Goal: Task Accomplishment & Management: Manage account settings

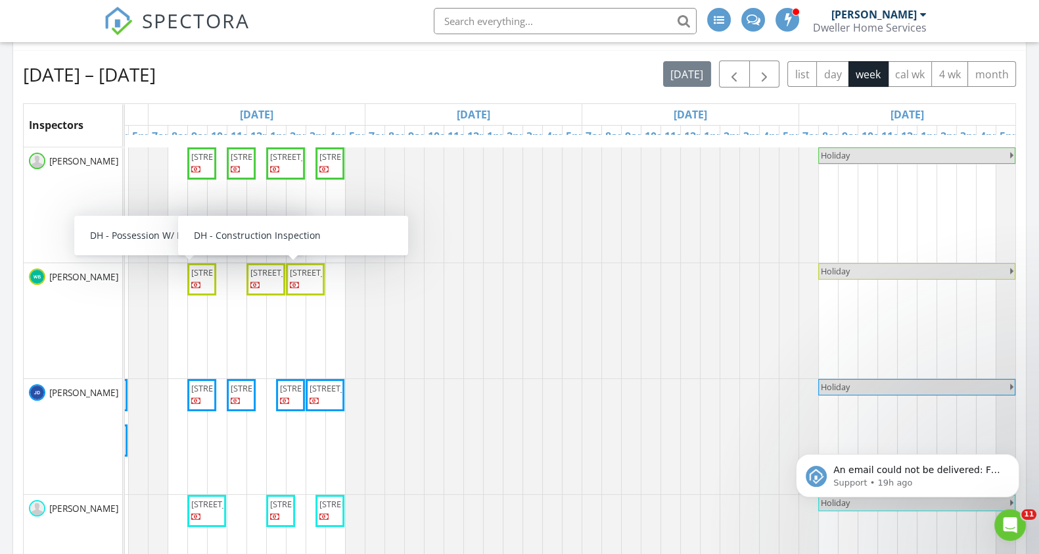
scroll to position [213, 0]
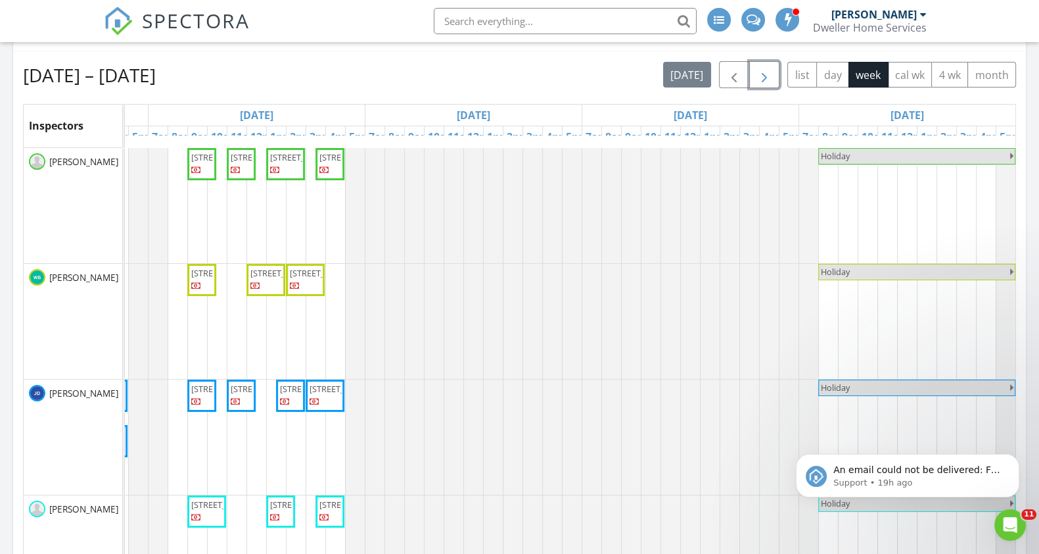
click at [770, 78] on span "button" at bounding box center [765, 75] width 16 height 16
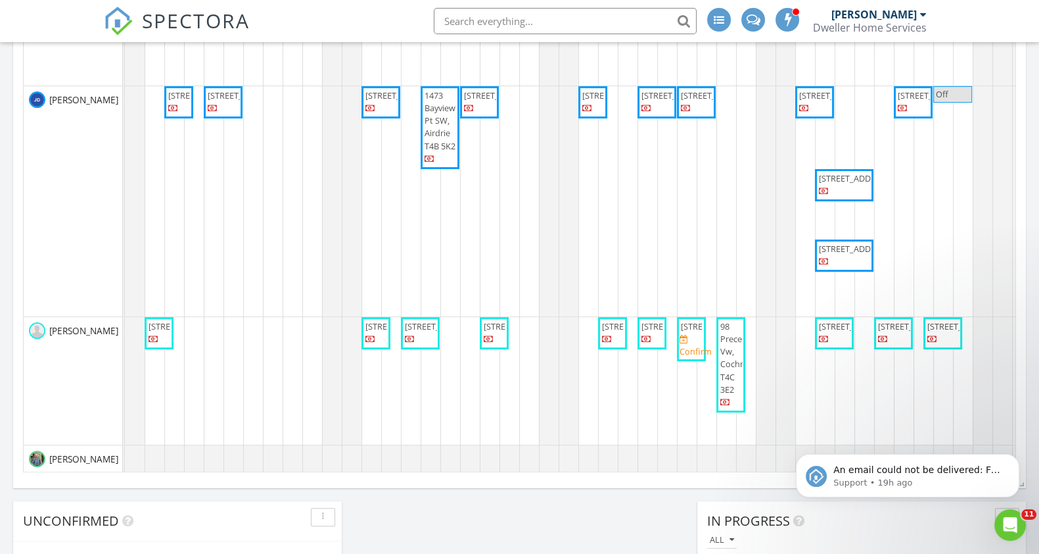
scroll to position [20, 0]
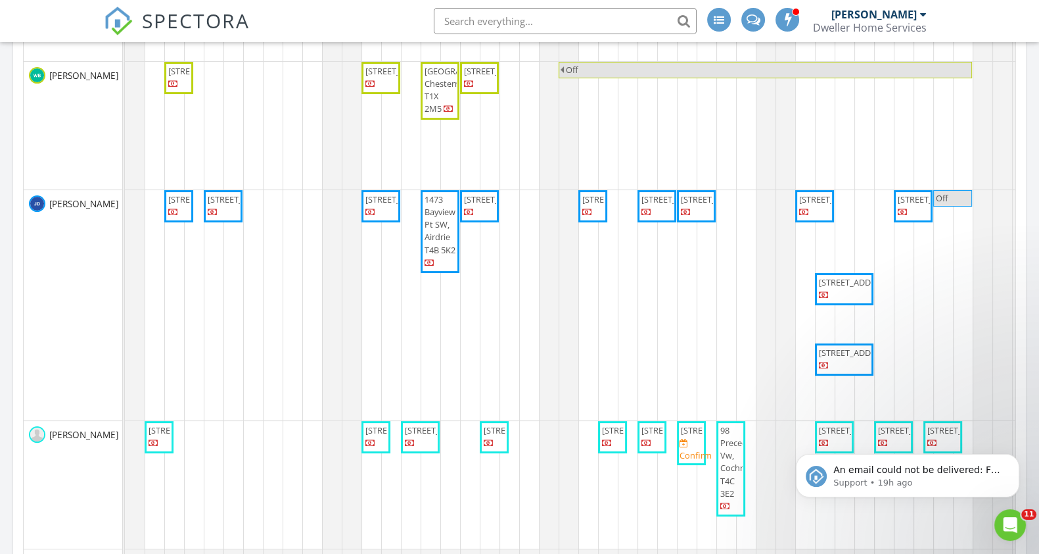
click at [690, 431] on span "232 Waterford Heath, Chestermere T4C 0N0" at bounding box center [718, 430] width 74 height 12
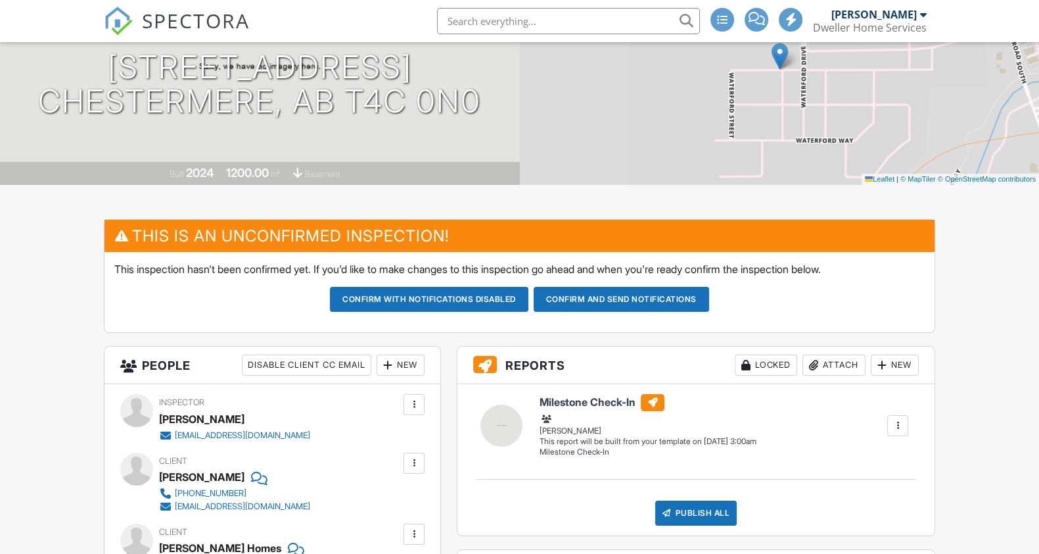
click at [529, 303] on button "Confirm and send notifications" at bounding box center [429, 299] width 199 height 25
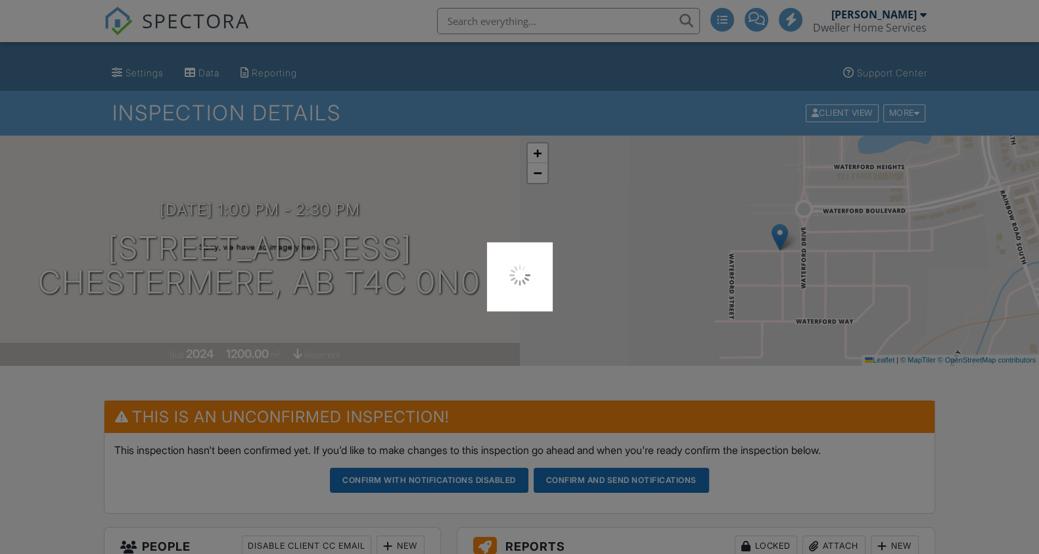
scroll to position [24, 0]
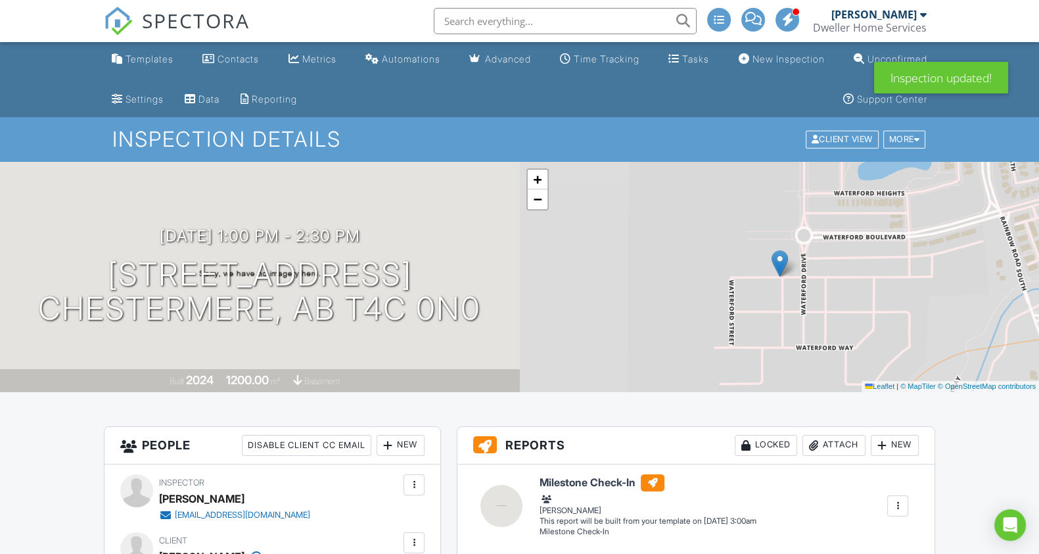
click at [181, 14] on span "SPECTORA" at bounding box center [196, 21] width 108 height 28
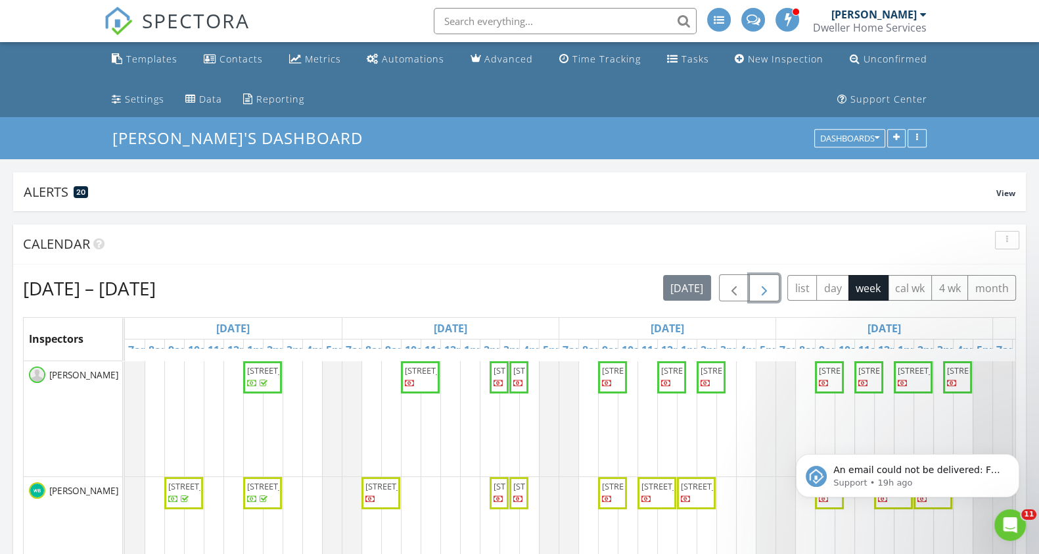
click at [770, 285] on span "button" at bounding box center [765, 288] width 16 height 16
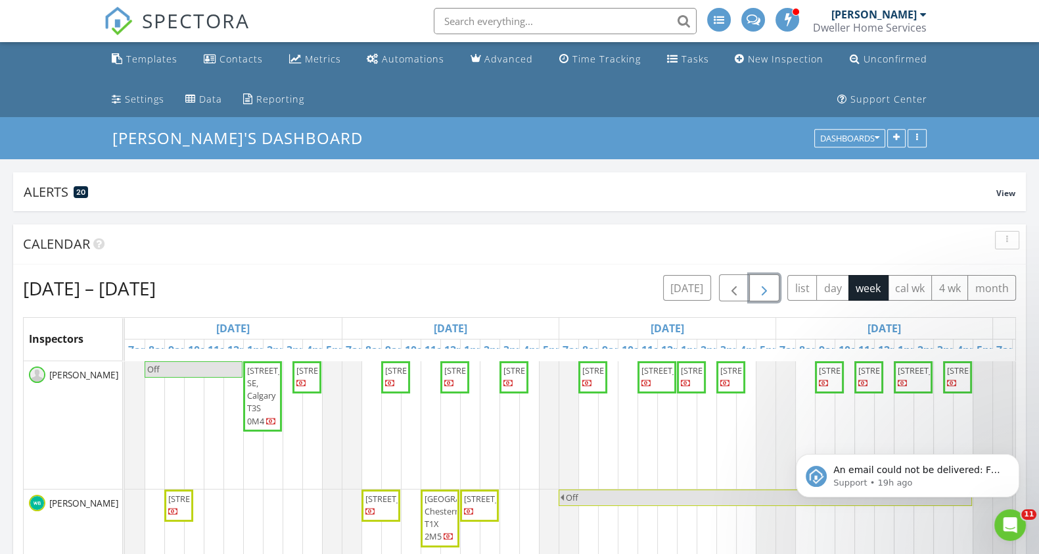
click at [770, 285] on span "button" at bounding box center [765, 288] width 16 height 16
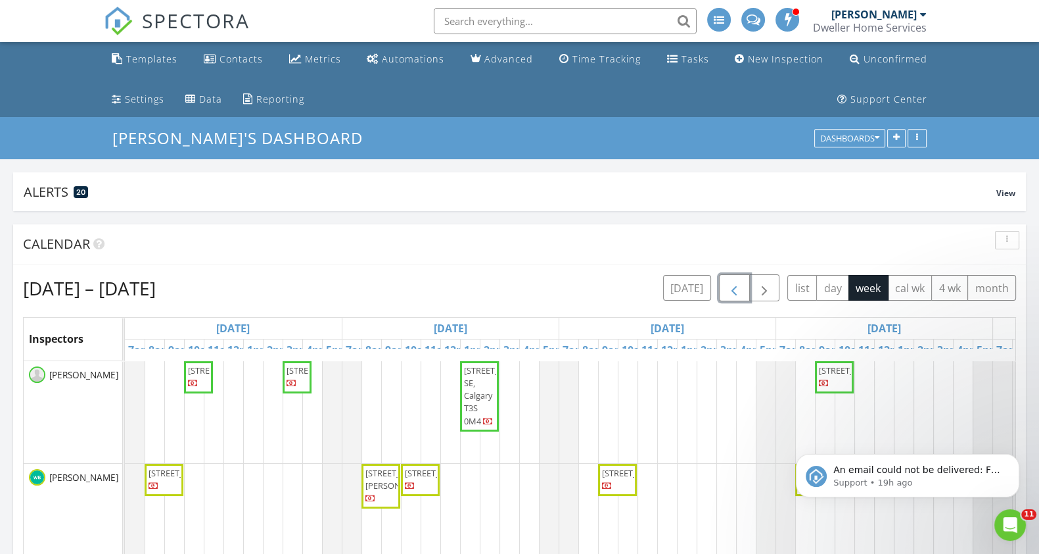
click at [728, 284] on span "button" at bounding box center [734, 288] width 16 height 16
